Goal: Information Seeking & Learning: Find specific fact

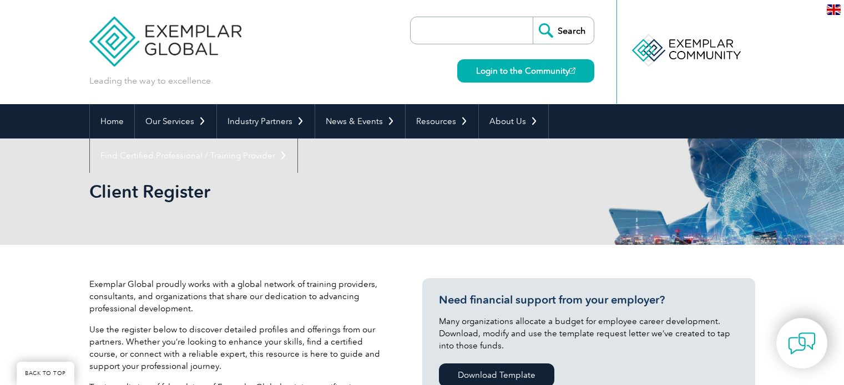
select select "Pakistan"
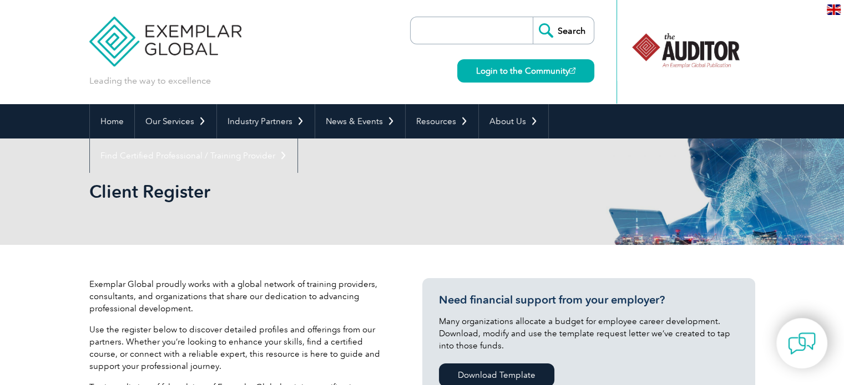
click at [487, 33] on input "search" at bounding box center [474, 30] width 116 height 27
paste input "Exemplar Global verify credential"
type input "Exemplar Global verify credential"
click at [532, 17] on input "Search" at bounding box center [562, 30] width 61 height 27
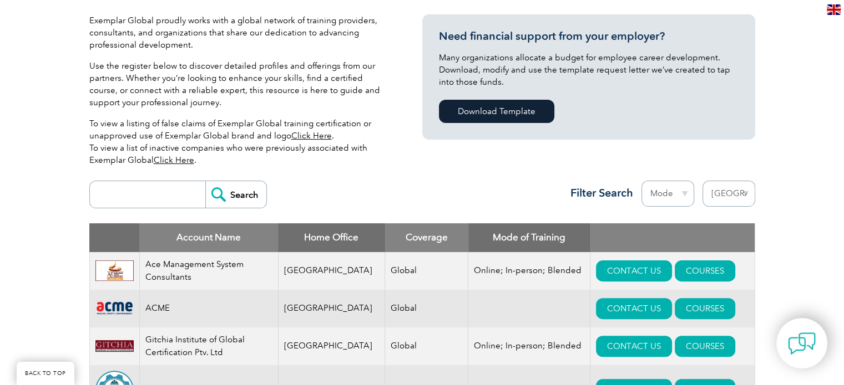
scroll to position [333, 0]
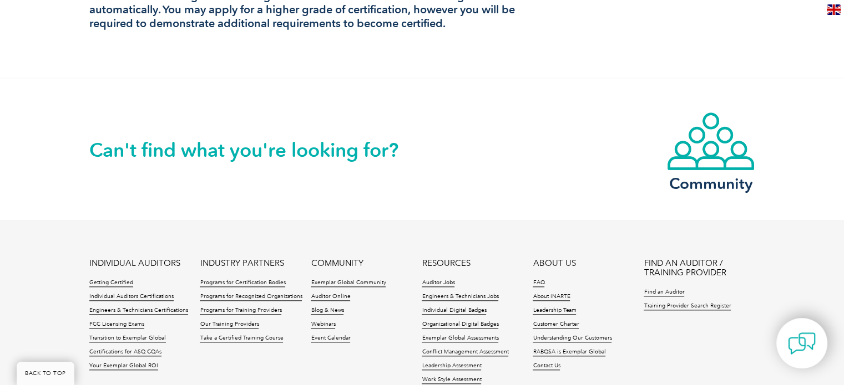
scroll to position [1276, 0]
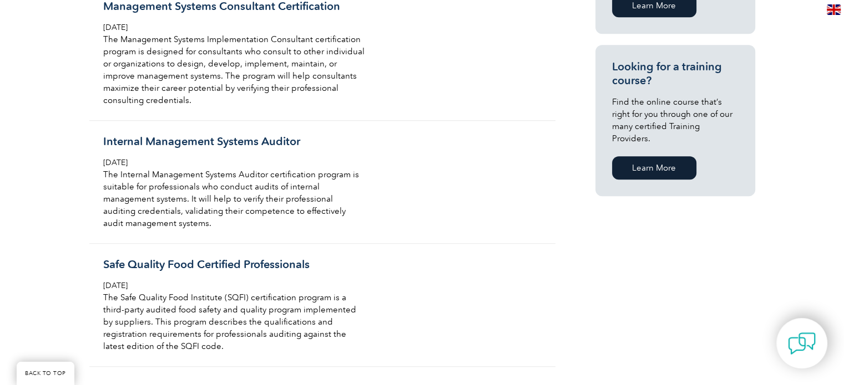
scroll to position [610, 0]
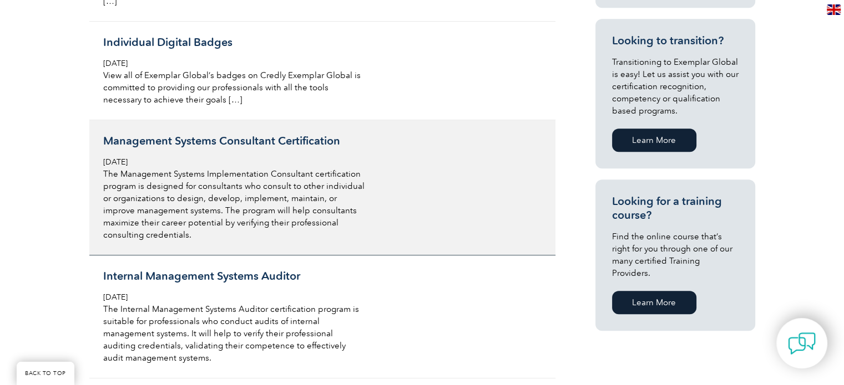
click at [266, 191] on p "The Management Systems Implementation Consultant certification program is desig…" at bounding box center [234, 204] width 263 height 73
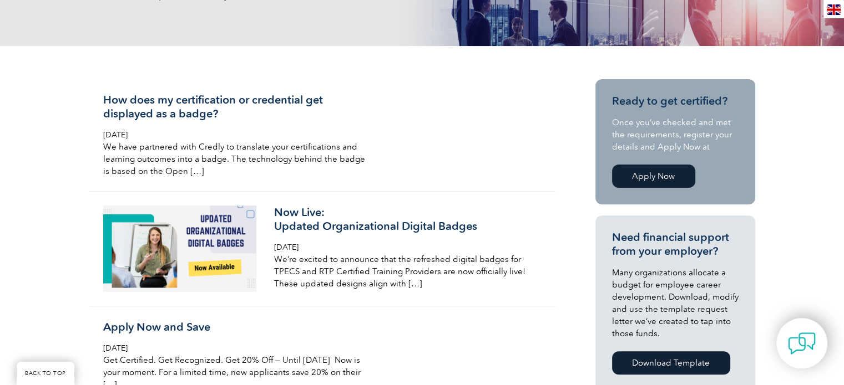
scroll to position [388, 0]
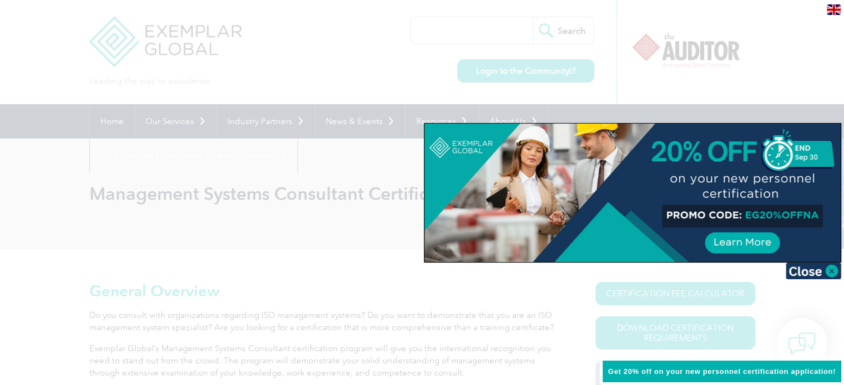
click at [450, 111] on div at bounding box center [422, 192] width 844 height 385
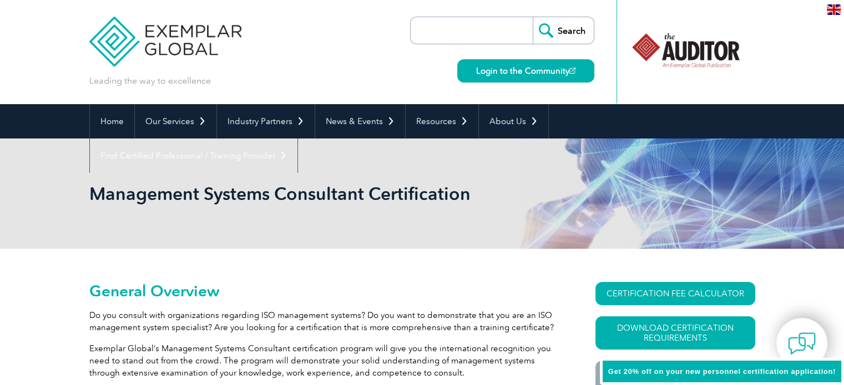
click at [436, 24] on input "search" at bounding box center [474, 30] width 116 height 27
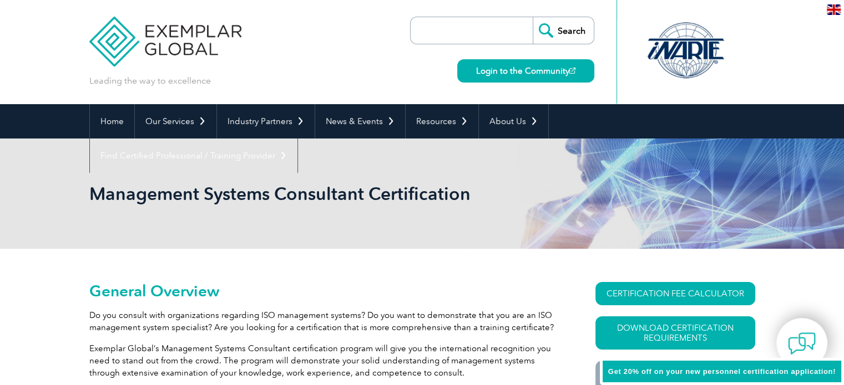
paste input "Exemplar Global register search verify certificate"
type input "Exemplar Global register search verify certificate"
click at [532, 17] on input "Search" at bounding box center [562, 30] width 61 height 27
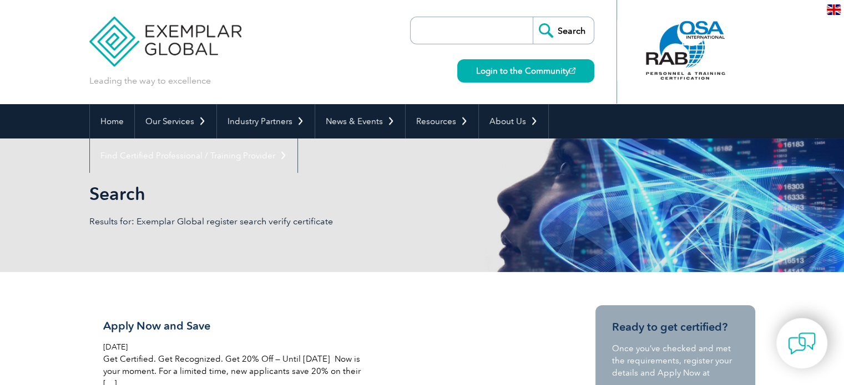
click at [470, 33] on input "search" at bounding box center [474, 30] width 116 height 27
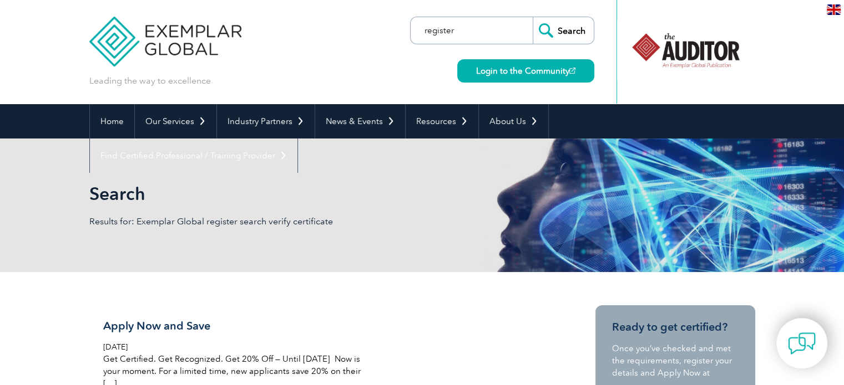
type input "register"
click at [532, 17] on input "Search" at bounding box center [562, 30] width 61 height 27
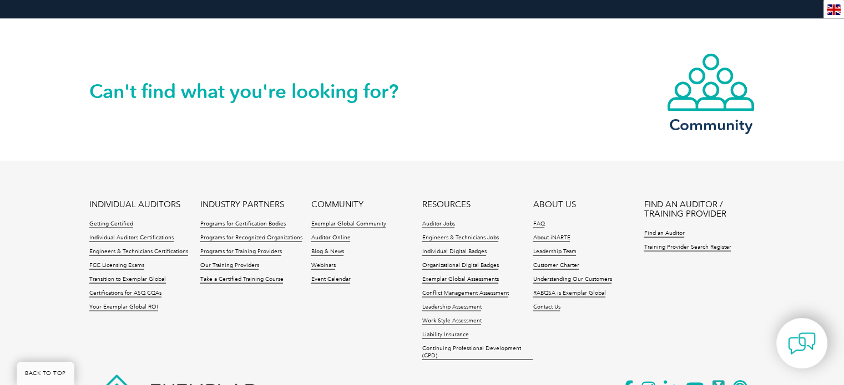
scroll to position [2305, 0]
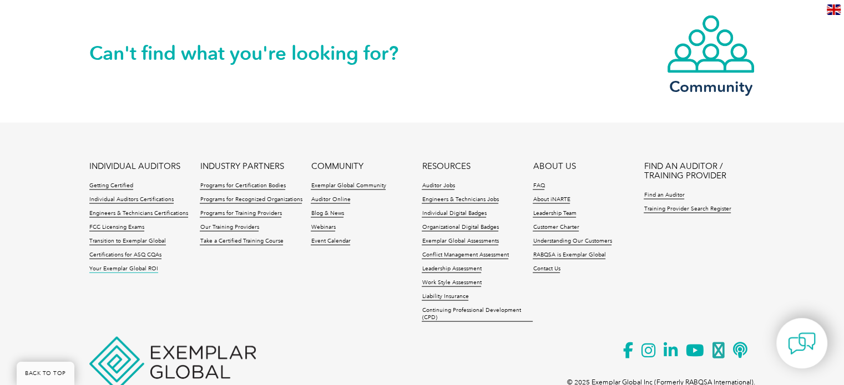
click at [128, 266] on link "Your Exemplar Global ROI" at bounding box center [123, 270] width 69 height 8
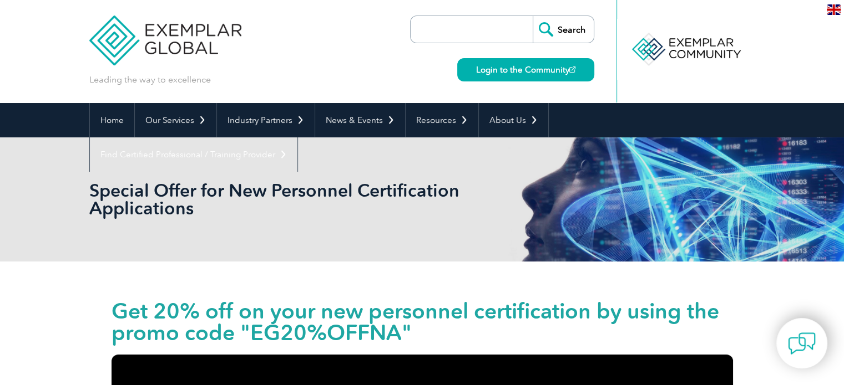
scroll to position [0, 0]
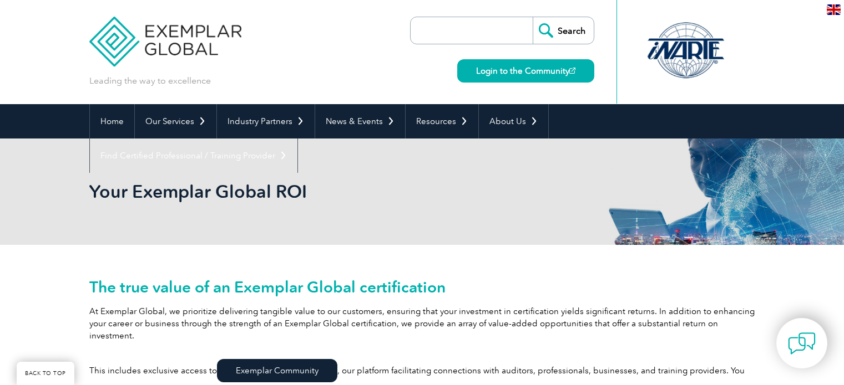
scroll to position [1543, 0]
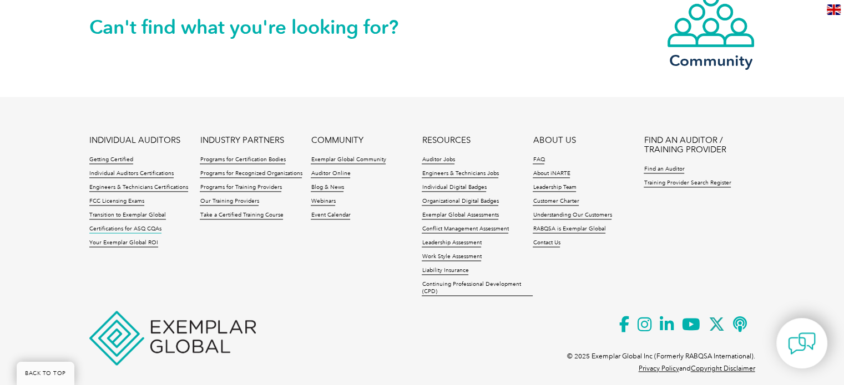
click at [116, 226] on link "Certifications for ASQ CQAs" at bounding box center [125, 230] width 72 height 8
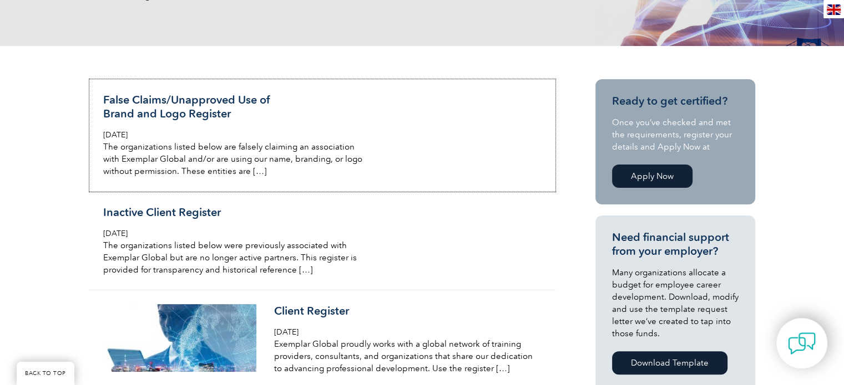
scroll to position [20, 0]
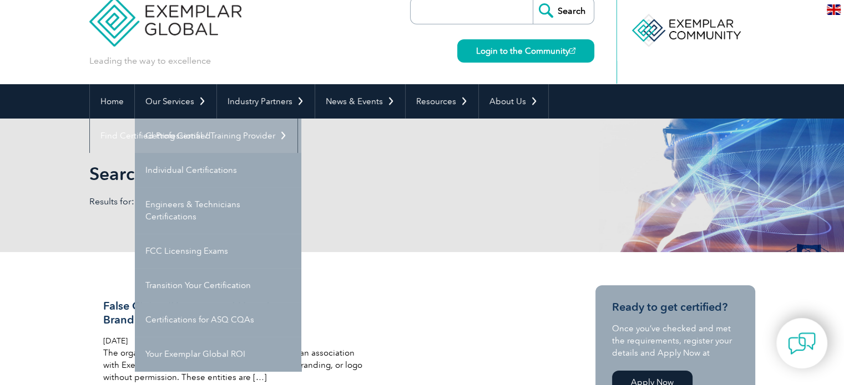
click at [180, 133] on link "Getting Certified" at bounding box center [218, 136] width 166 height 34
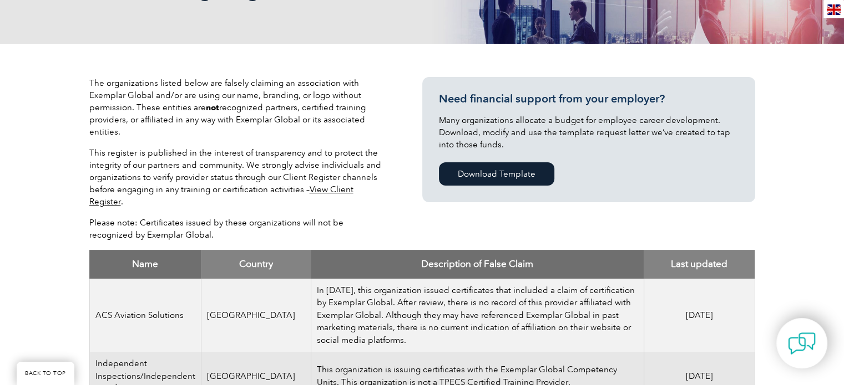
scroll to position [114, 0]
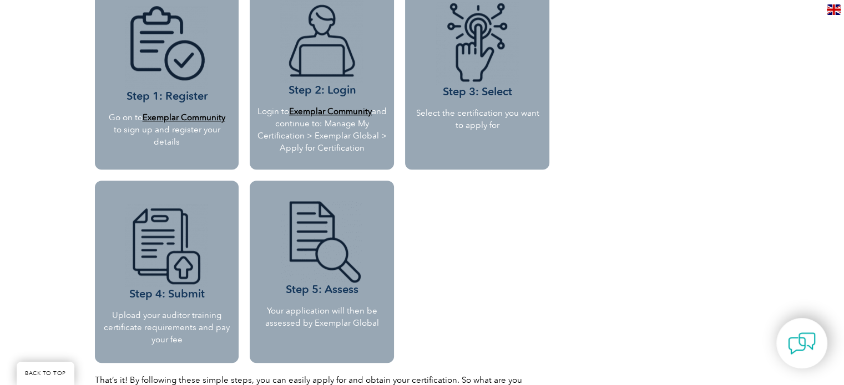
scroll to position [1053, 0]
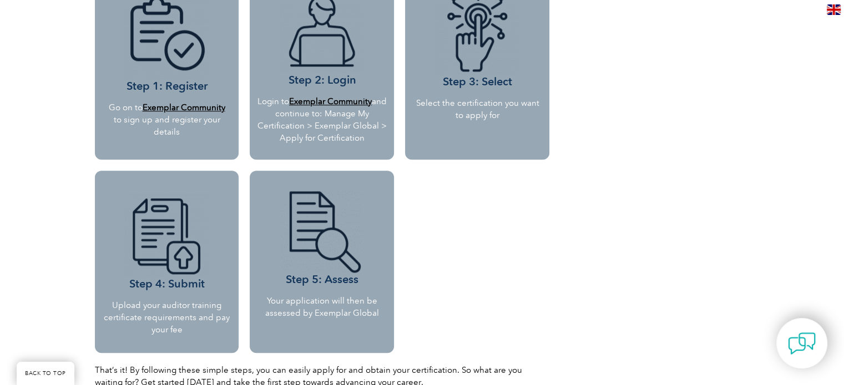
drag, startPoint x: 183, startPoint y: 275, endPoint x: 176, endPoint y: 287, distance: 13.9
drag, startPoint x: 176, startPoint y: 287, endPoint x: 164, endPoint y: 260, distance: 29.8
drag, startPoint x: 164, startPoint y: 260, endPoint x: 195, endPoint y: 281, distance: 37.1
drag, startPoint x: 195, startPoint y: 281, endPoint x: 169, endPoint y: 253, distance: 37.3
drag, startPoint x: 169, startPoint y: 253, endPoint x: 184, endPoint y: 278, distance: 28.3
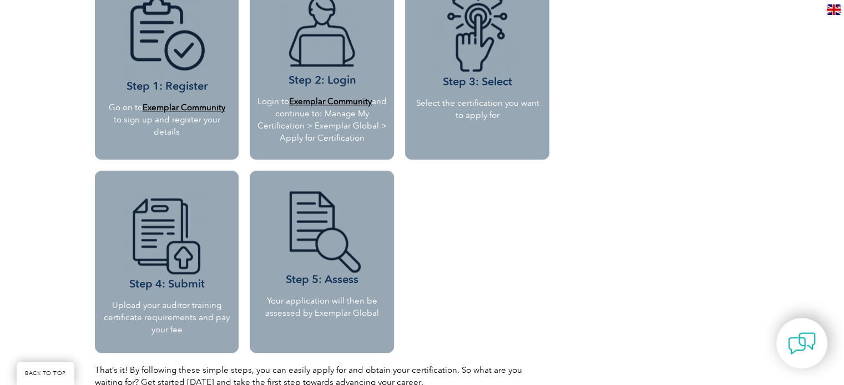
drag, startPoint x: 184, startPoint y: 278, endPoint x: 166, endPoint y: 306, distance: 33.1
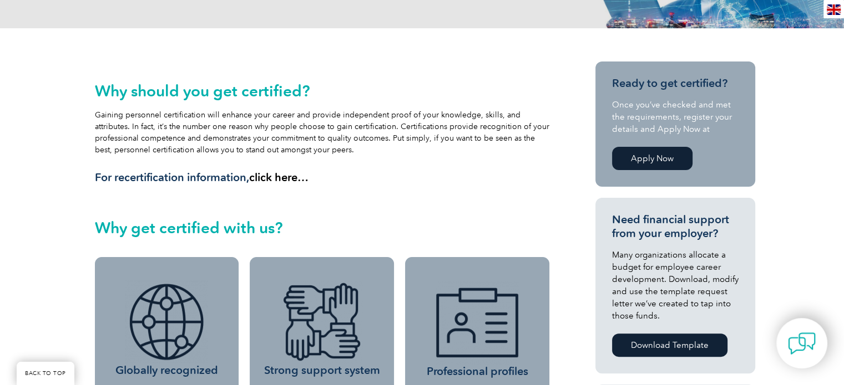
scroll to position [0, 0]
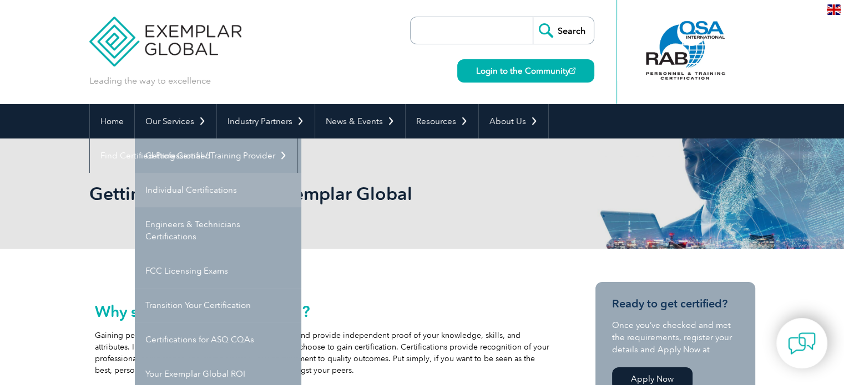
click at [191, 187] on link "Individual Certifications" at bounding box center [218, 190] width 166 height 34
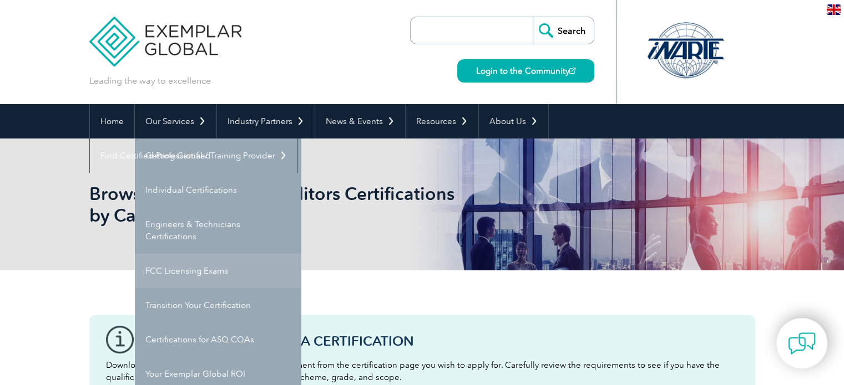
click at [197, 276] on link "FCC Licensing Exams" at bounding box center [218, 271] width 166 height 34
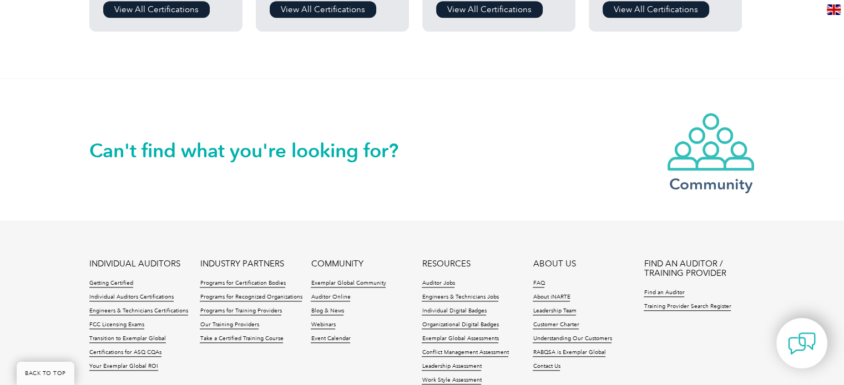
scroll to position [1215, 0]
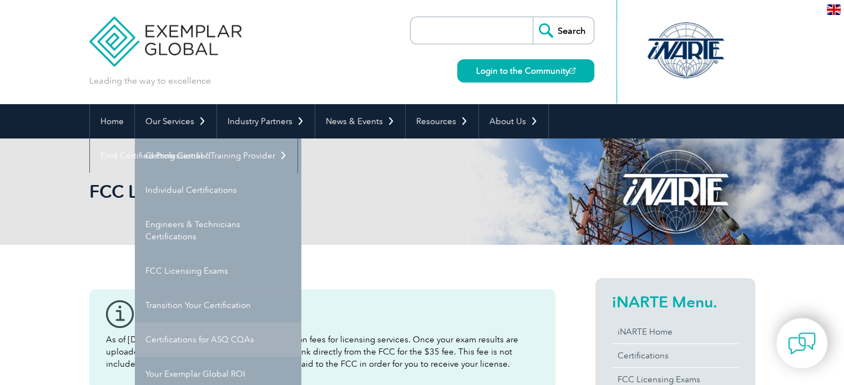
click at [239, 340] on link "Certifications for ASQ CQAs" at bounding box center [218, 340] width 166 height 34
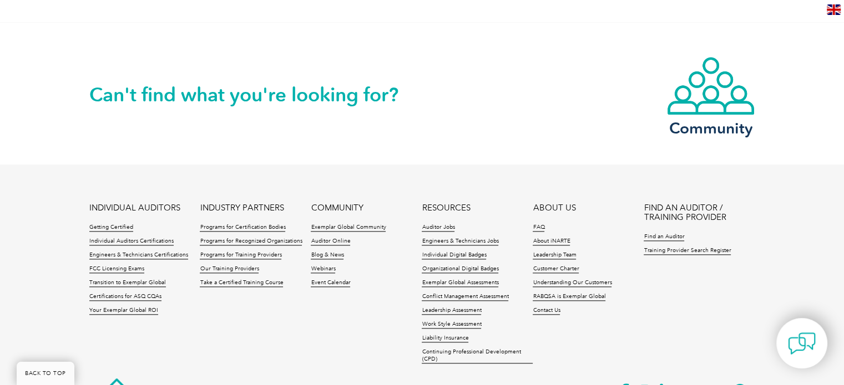
scroll to position [1236, 0]
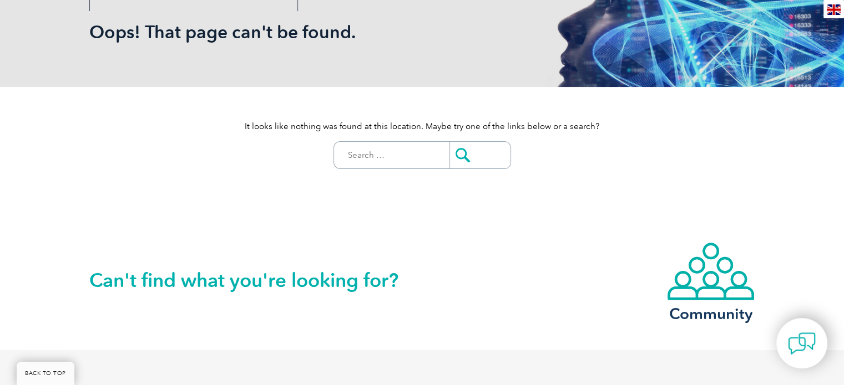
scroll to position [55, 0]
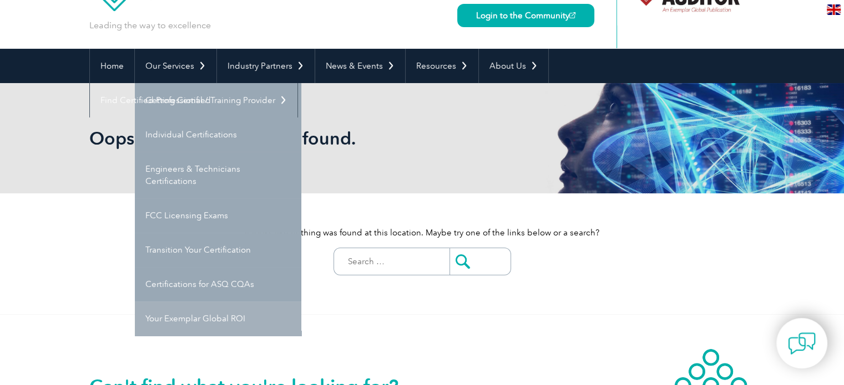
click at [191, 322] on link "Your Exemplar Global ROI" at bounding box center [218, 319] width 166 height 34
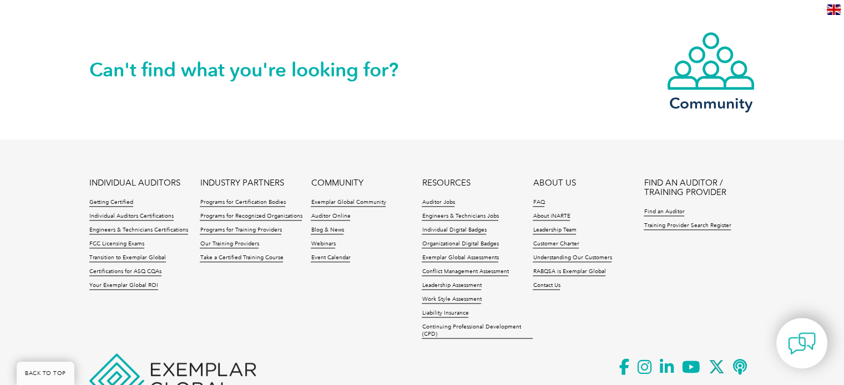
scroll to position [1543, 0]
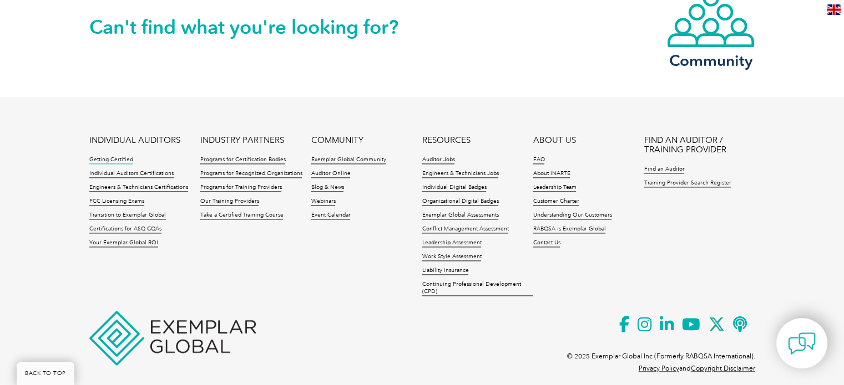
drag, startPoint x: 125, startPoint y: 139, endPoint x: 116, endPoint y: 148, distance: 12.2
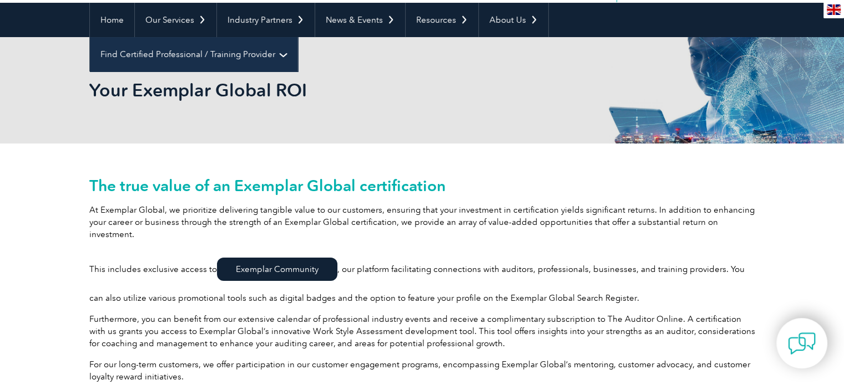
scroll to position [0, 0]
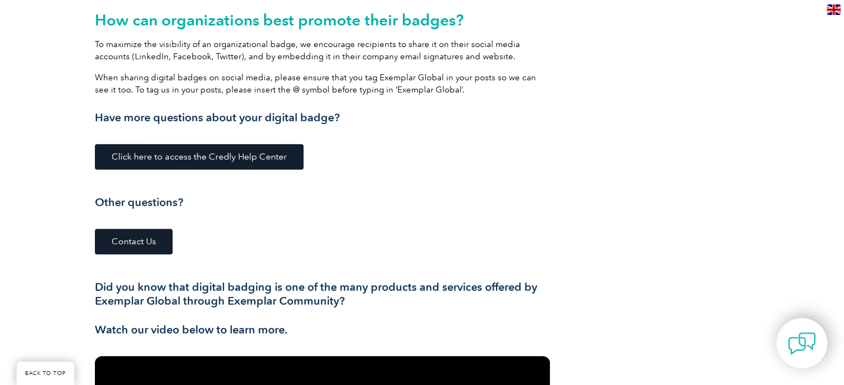
scroll to position [1220, 0]
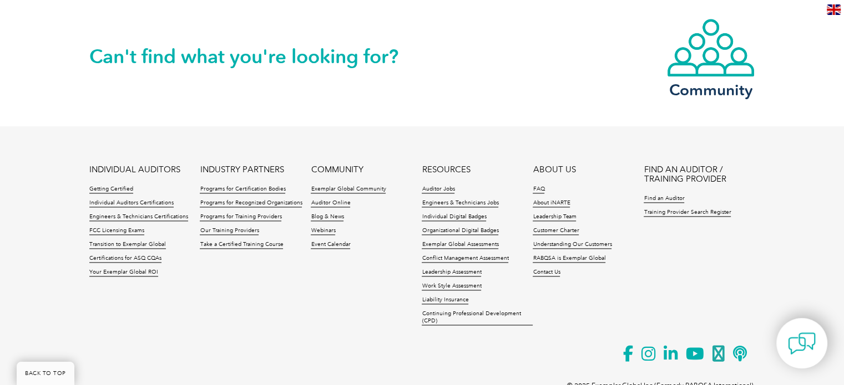
scroll to position [1552, 0]
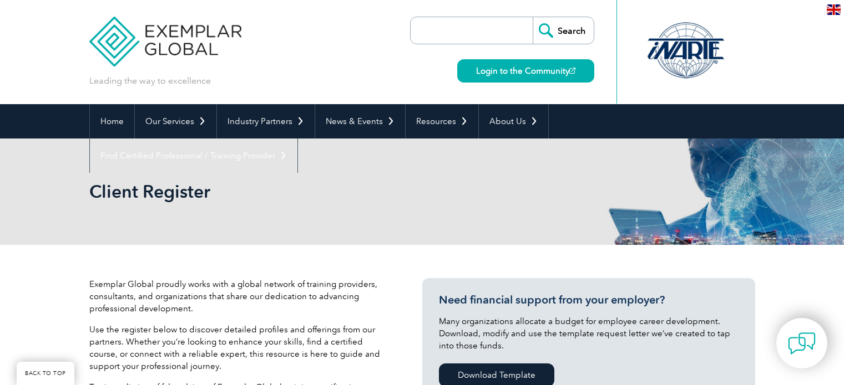
select select "[GEOGRAPHIC_DATA]"
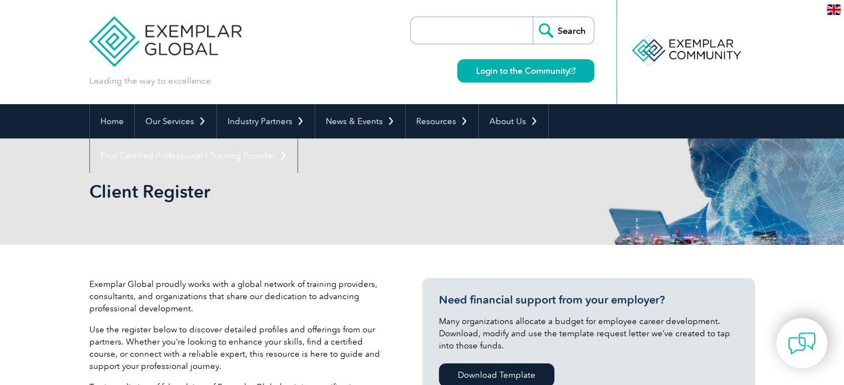
click at [492, 22] on input "search" at bounding box center [474, 30] width 116 height 27
paste input "Exemplar Global Register"
type input "Exemplar Global Register"
click at [532, 17] on input "Search" at bounding box center [562, 30] width 61 height 27
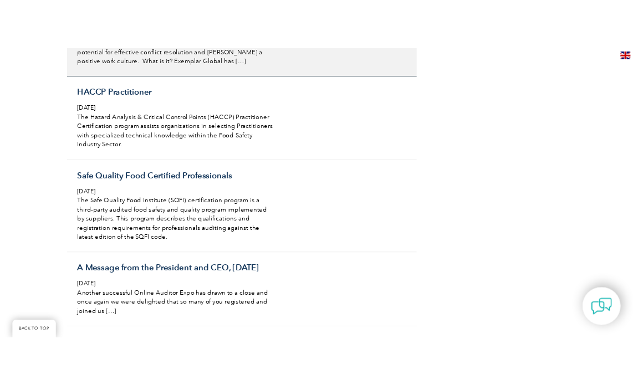
scroll to position [4431, 0]
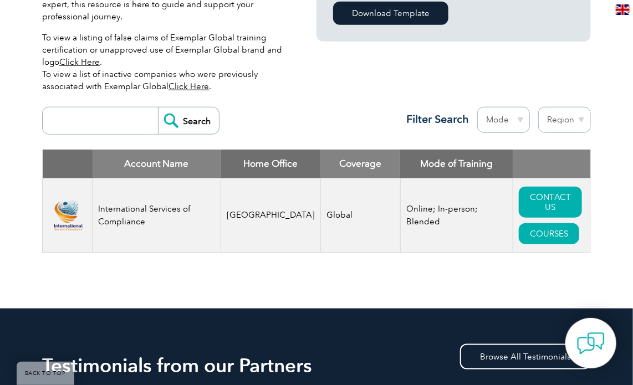
scroll to position [388, 0]
